Goal: Task Accomplishment & Management: Complete application form

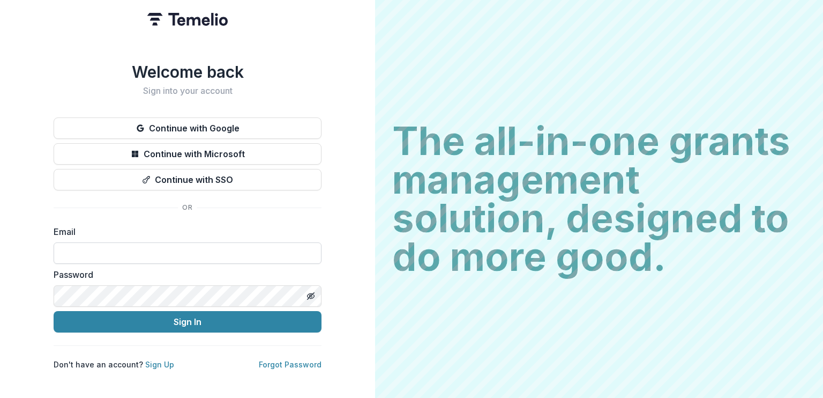
click at [118, 243] on input at bounding box center [188, 252] width 268 height 21
type input "**********"
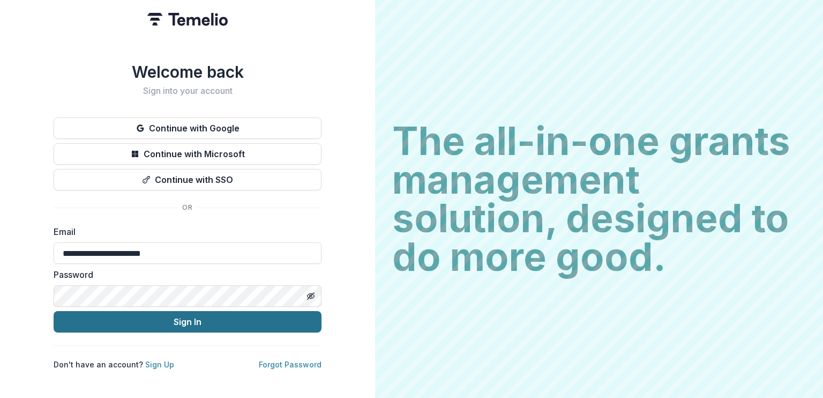
click at [256, 322] on button "Sign In" at bounding box center [188, 321] width 268 height 21
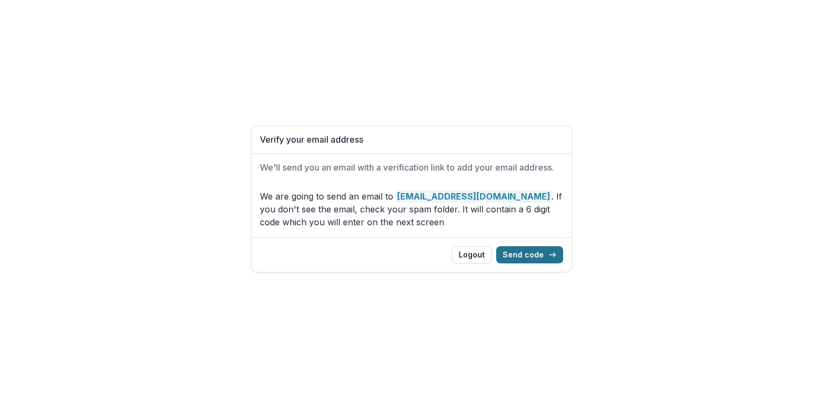
click at [535, 248] on button "Send code" at bounding box center [529, 254] width 67 height 17
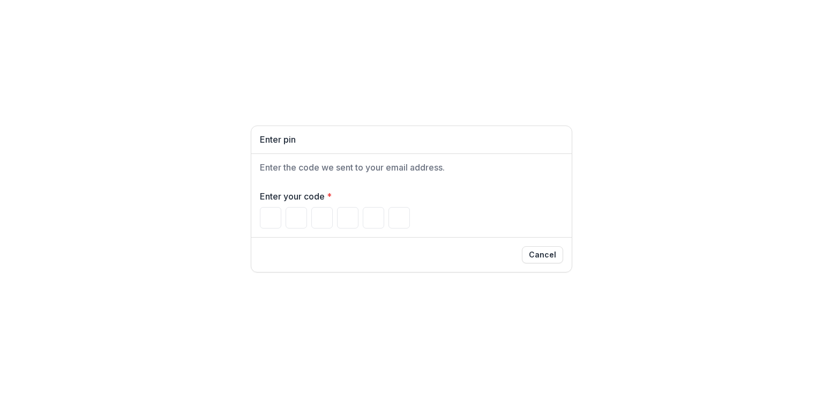
type input "*"
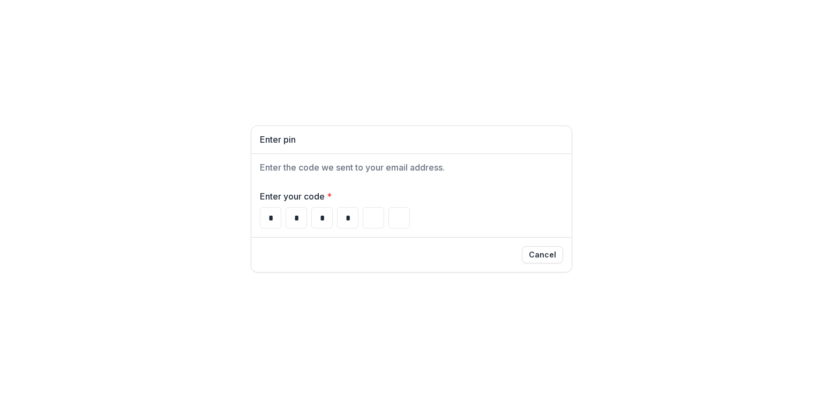
type input "*"
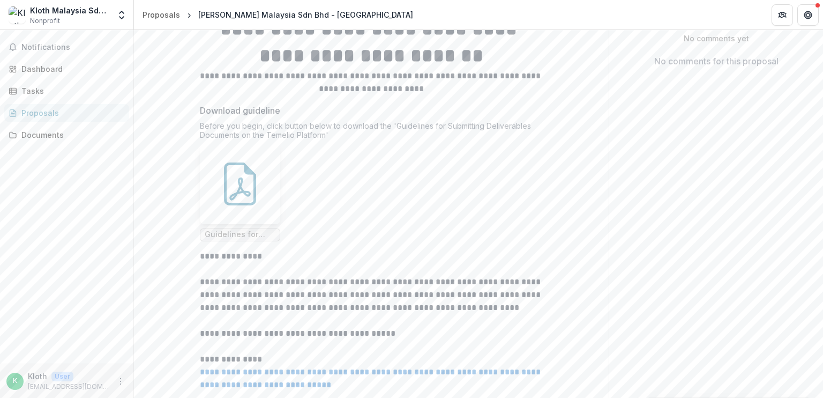
scroll to position [386, 0]
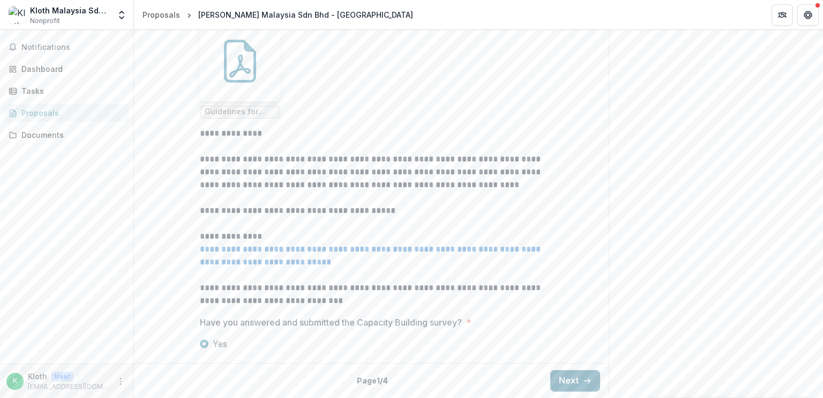
click at [570, 381] on button "Next" at bounding box center [575, 380] width 50 height 21
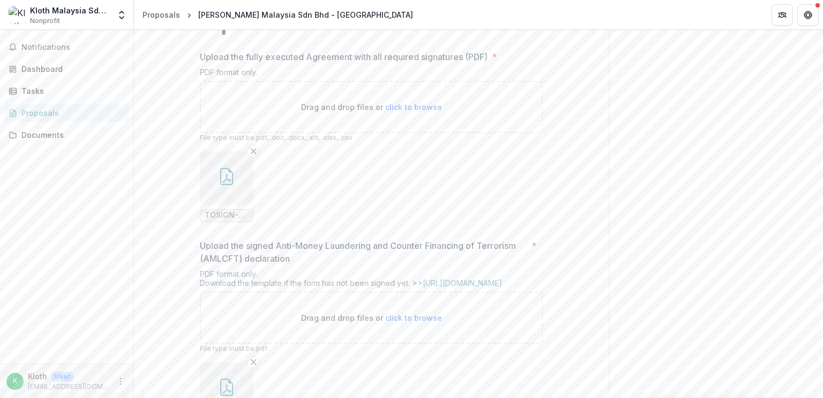
scroll to position [505, 0]
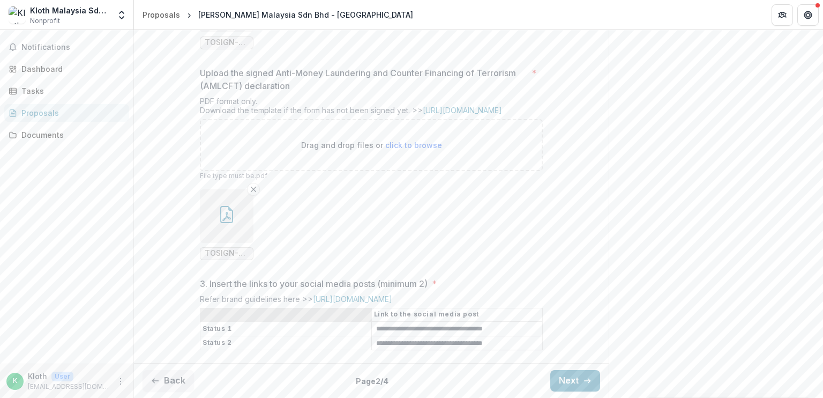
click at [563, 368] on div "Back Page 2 / 4 Next" at bounding box center [371, 380] width 475 height 35
click at [563, 386] on button "Next" at bounding box center [575, 380] width 50 height 21
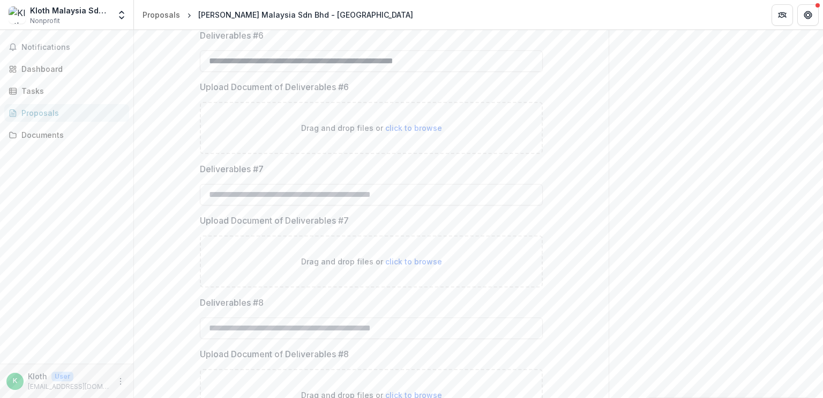
scroll to position [773, 0]
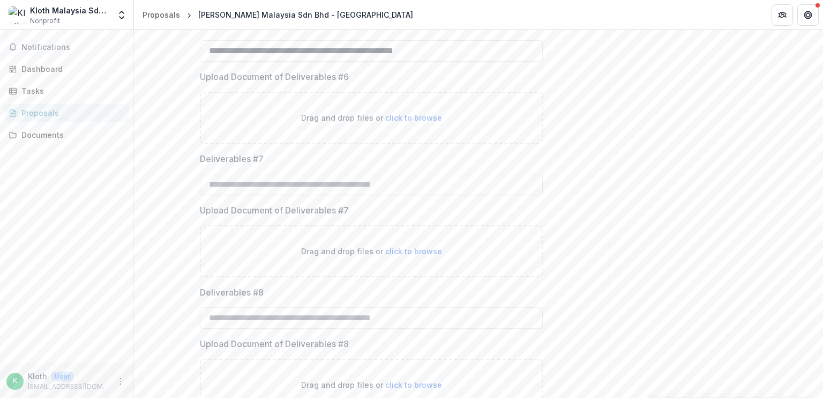
click at [403, 122] on span "click to browse" at bounding box center [413, 117] width 57 height 9
type input "**********"
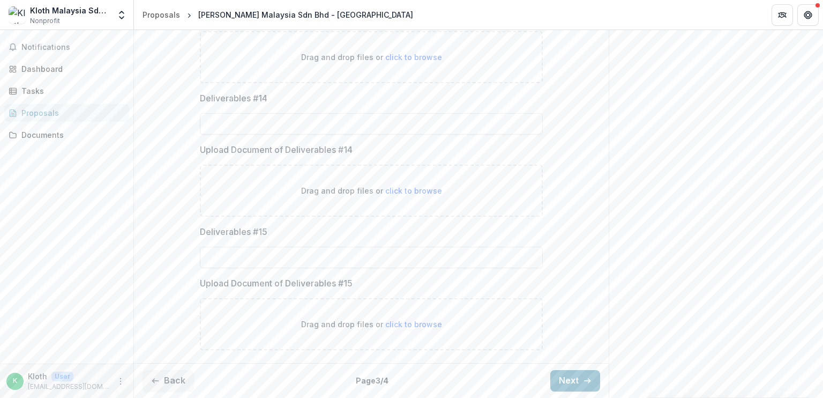
scroll to position [1905, 0]
click at [566, 380] on button "Next" at bounding box center [575, 380] width 50 height 21
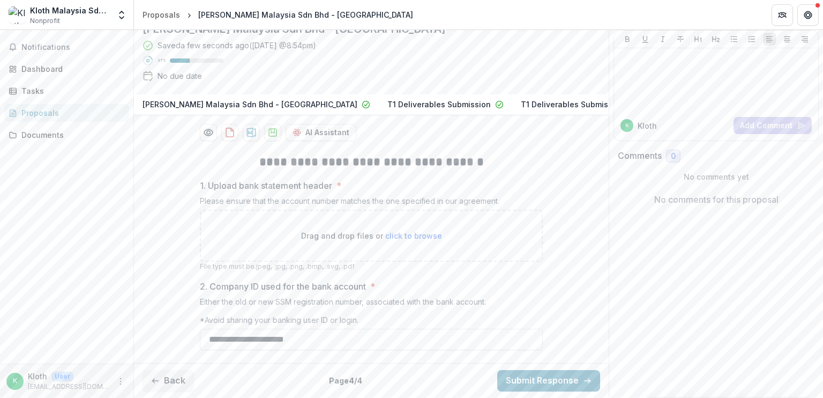
scroll to position [124, 0]
